Goal: Navigation & Orientation: Find specific page/section

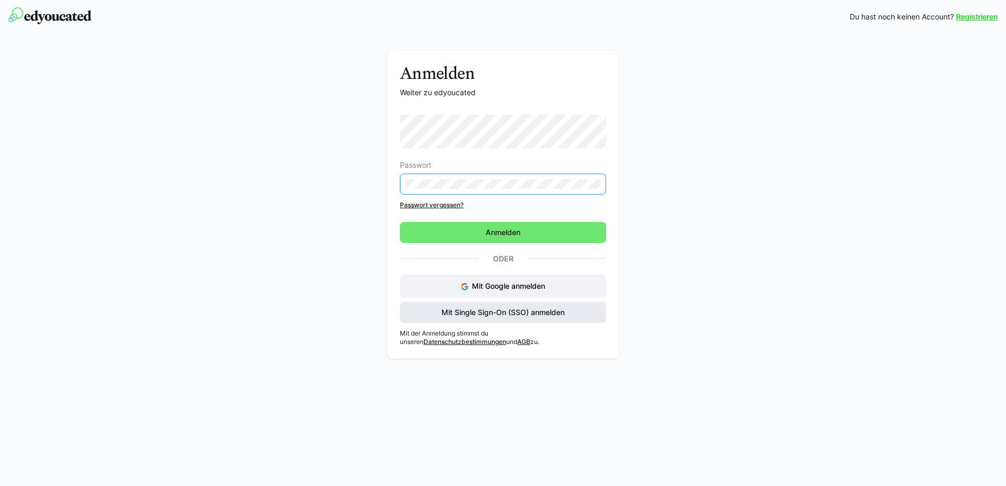
click at [467, 315] on span "Mit Single Sign-On (SSO) anmelden" at bounding box center [503, 312] width 206 height 21
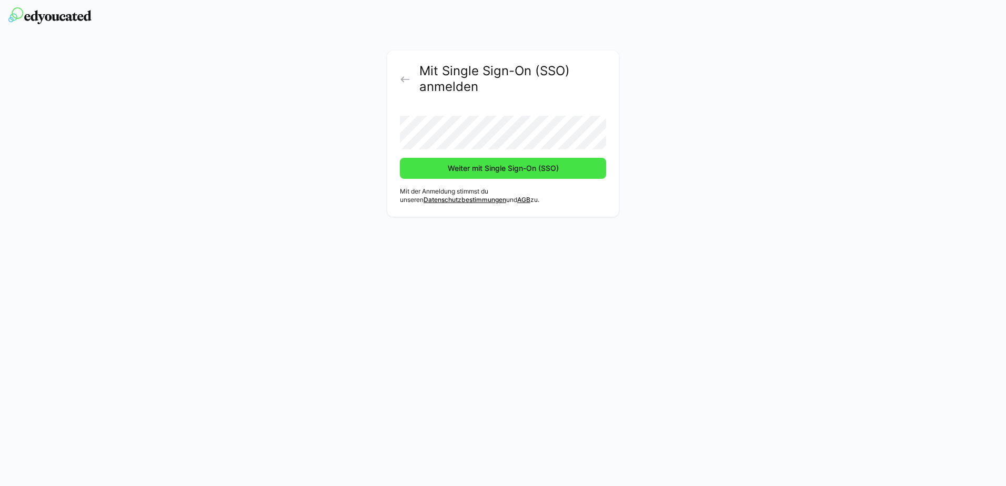
click at [494, 163] on span "Weiter mit Single Sign-On (SSO)" at bounding box center [503, 168] width 206 height 21
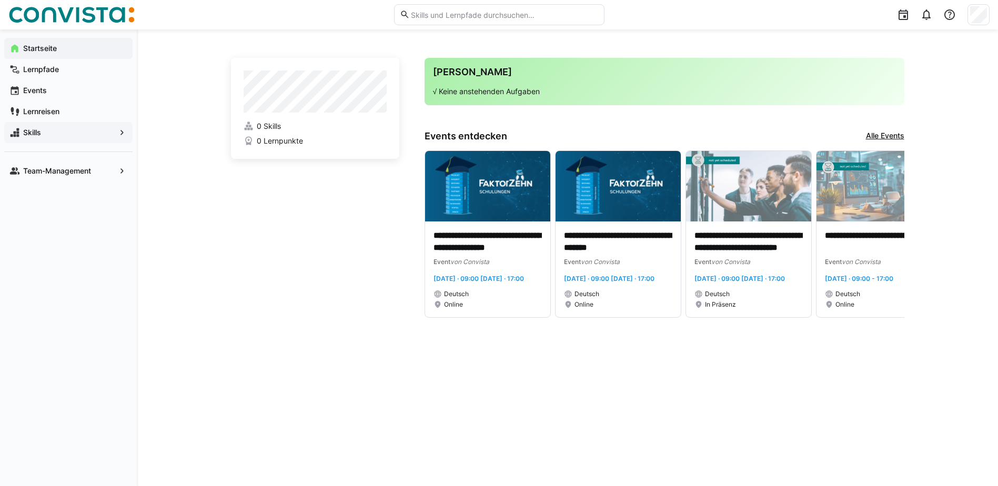
click at [106, 130] on span "Skills" at bounding box center [69, 132] width 94 height 11
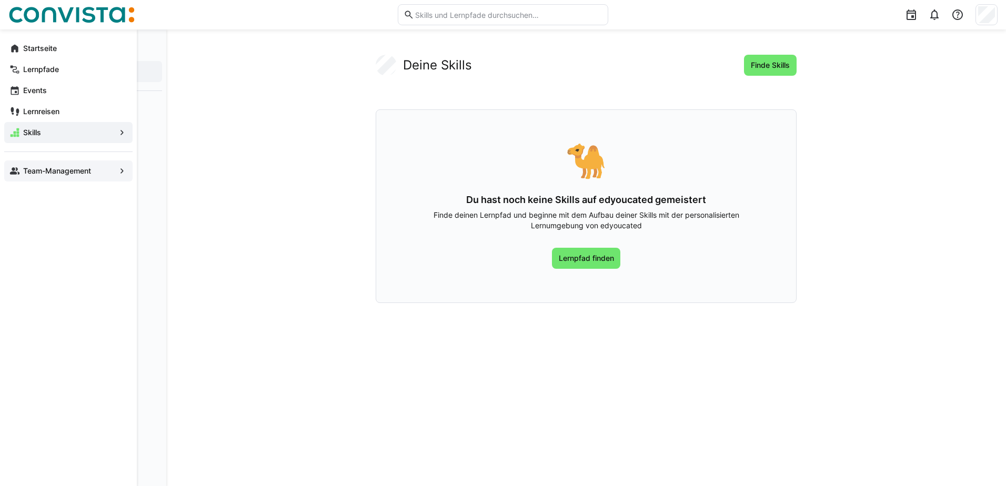
click at [94, 172] on span "Team-Management" at bounding box center [69, 171] width 94 height 11
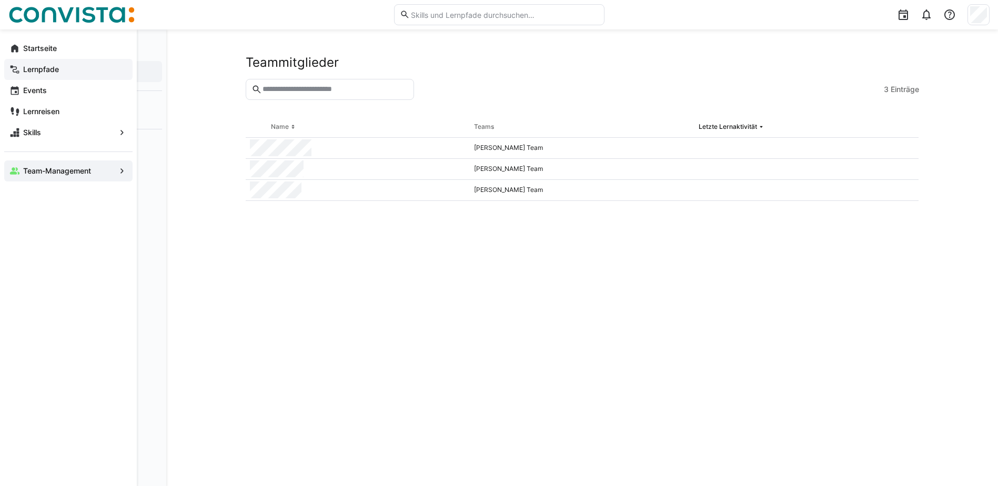
click at [79, 68] on span "Lernpfade" at bounding box center [75, 69] width 106 height 11
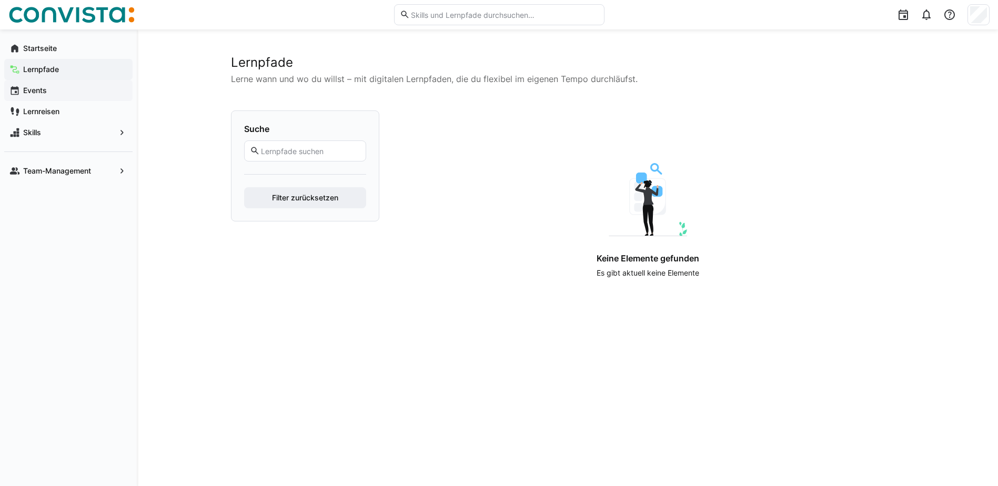
click at [77, 93] on span "Events" at bounding box center [75, 90] width 106 height 11
